Goal: Task Accomplishment & Management: Manage account settings

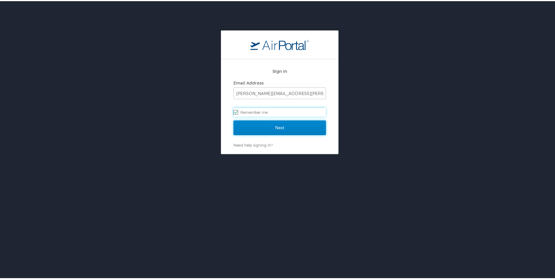
click at [275, 125] on input "Next" at bounding box center [279, 126] width 92 height 15
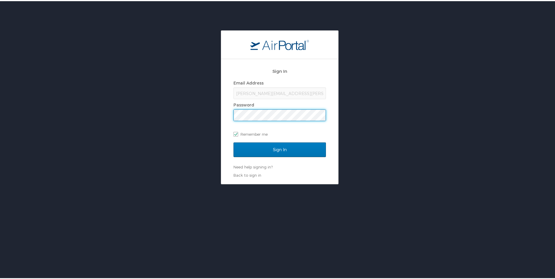
click at [233, 141] on input "Sign In" at bounding box center [279, 148] width 92 height 15
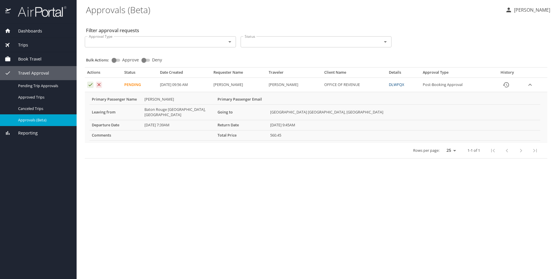
click at [404, 84] on link "DLWFQX" at bounding box center [396, 84] width 15 height 5
click at [89, 83] on icon "Approval table" at bounding box center [91, 85] width 6 height 6
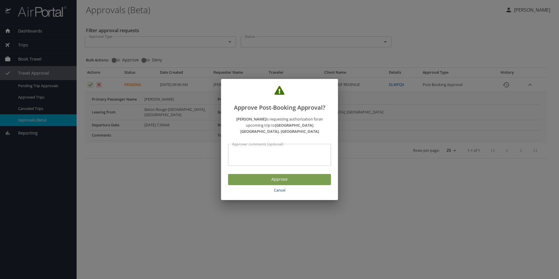
click at [283, 176] on span "Approve" at bounding box center [280, 179] width 94 height 7
